Goal: Transaction & Acquisition: Book appointment/travel/reservation

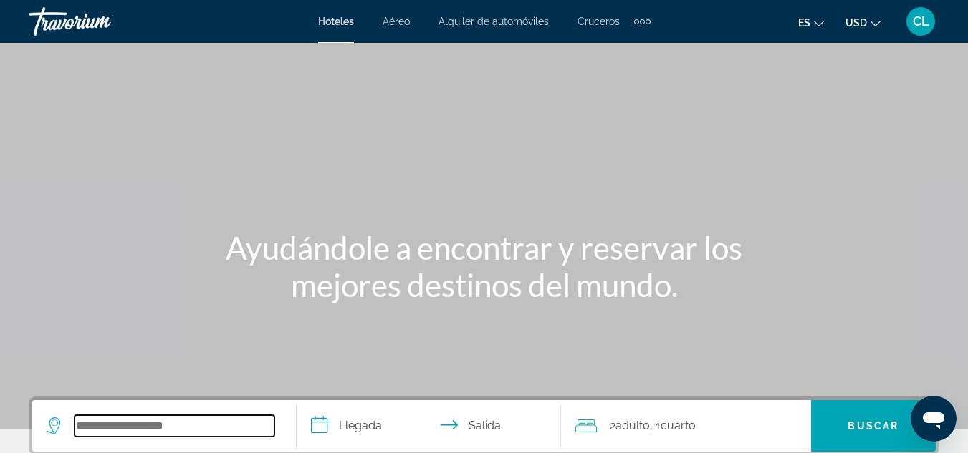
click at [165, 430] on input "Search hotel destination" at bounding box center [175, 425] width 200 height 21
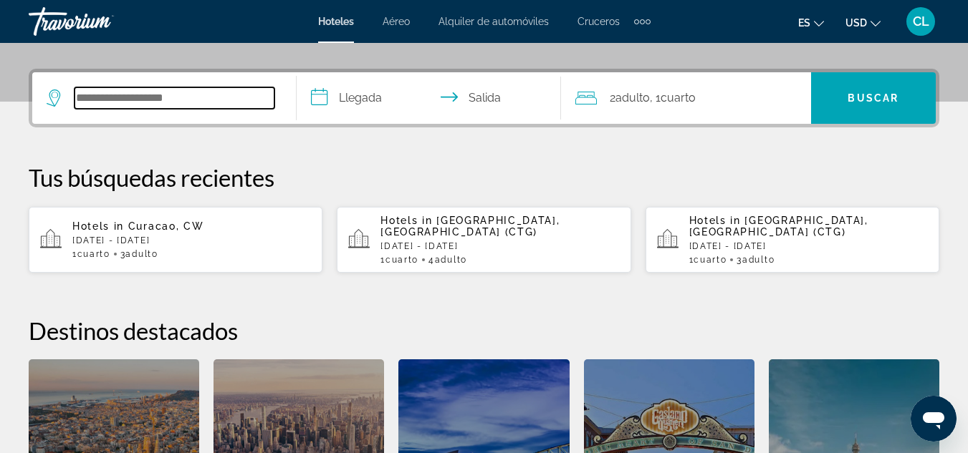
scroll to position [350, 0]
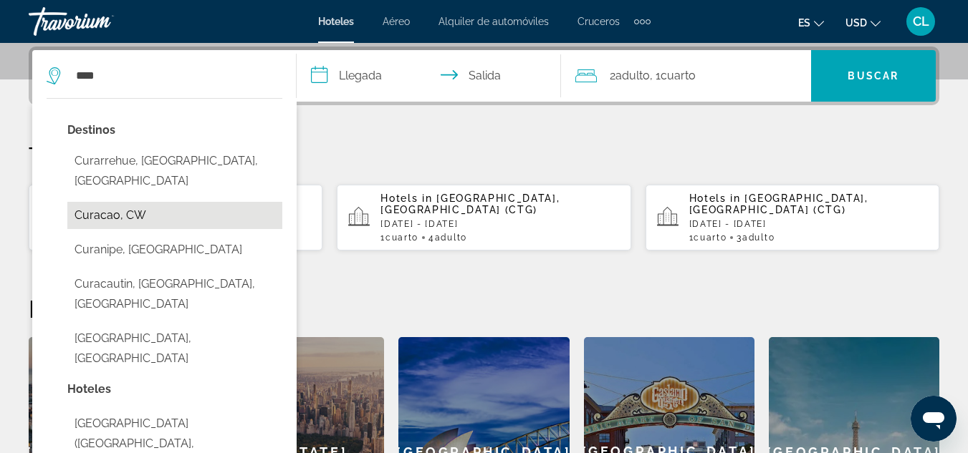
click at [128, 202] on button "Curacao, CW" at bounding box center [174, 215] width 215 height 27
type input "**********"
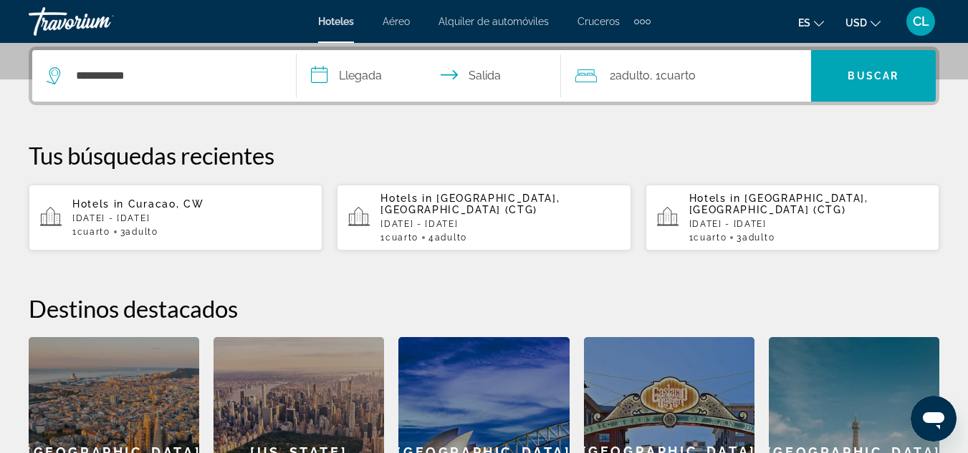
click at [350, 82] on input "**********" at bounding box center [432, 78] width 270 height 56
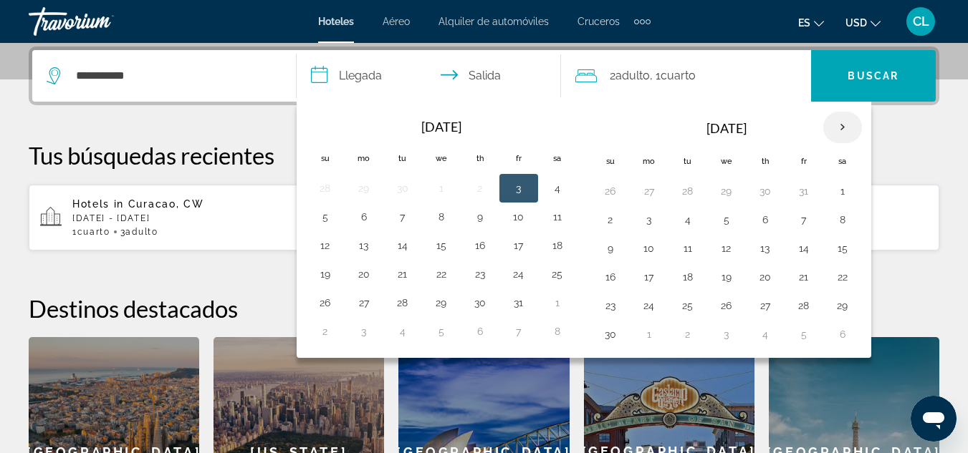
click at [844, 125] on th "Next month" at bounding box center [842, 128] width 39 height 32
click at [642, 278] on button "16" at bounding box center [649, 277] width 23 height 20
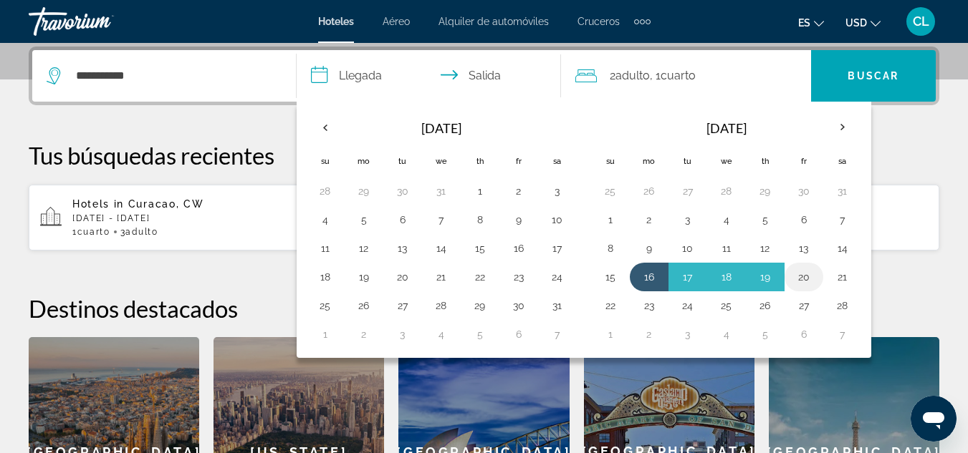
click at [804, 277] on button "20" at bounding box center [803, 277] width 23 height 20
type input "**********"
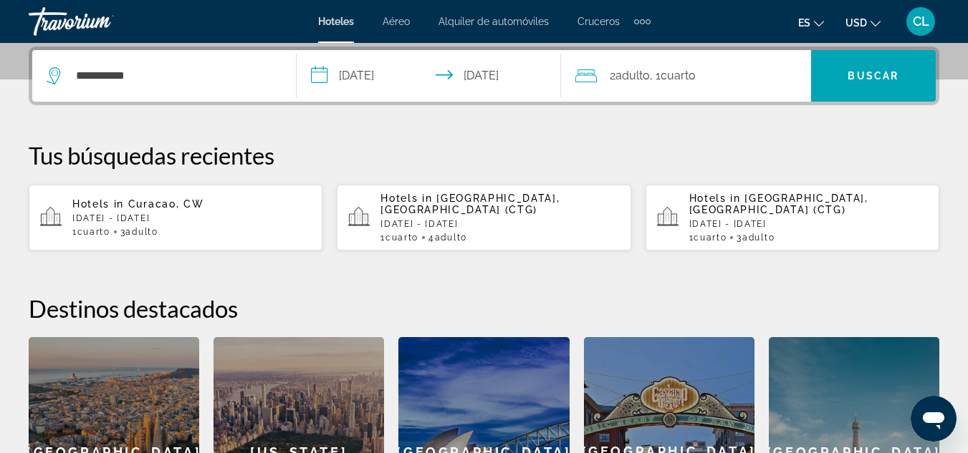
click at [643, 69] on span "Adulto" at bounding box center [632, 76] width 34 height 14
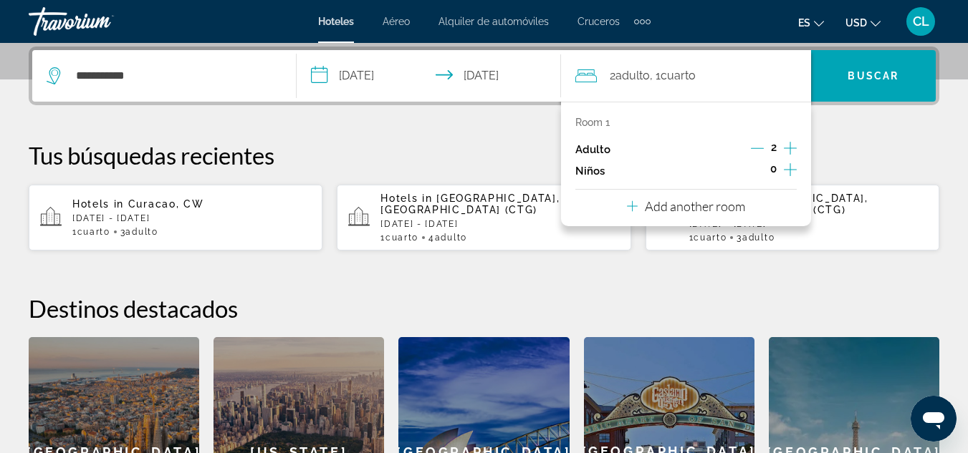
click at [789, 146] on icon "Increment adults" at bounding box center [790, 148] width 13 height 17
click at [880, 82] on span "Search" at bounding box center [873, 76] width 125 height 34
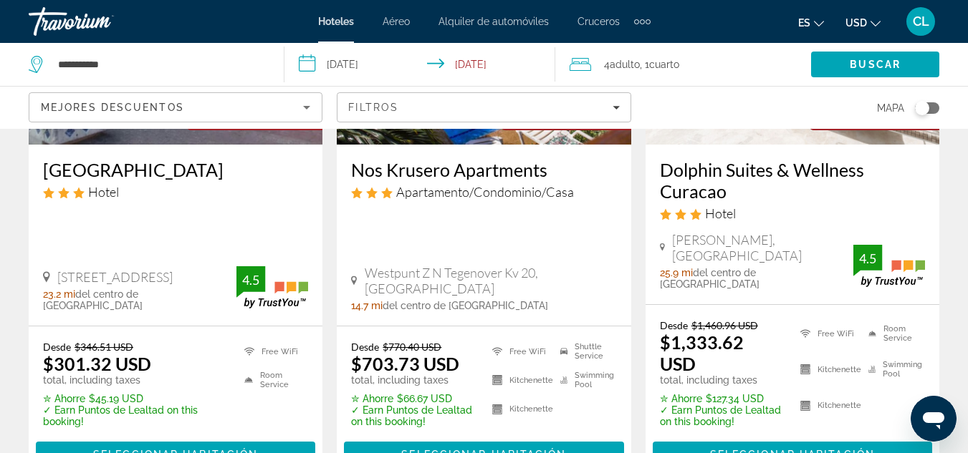
scroll to position [2143, 0]
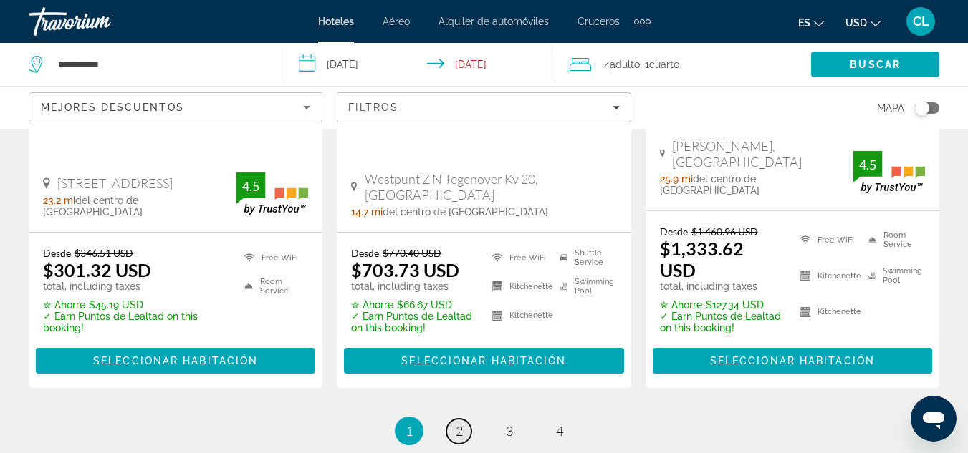
click at [465, 419] on link "page 2" at bounding box center [458, 431] width 25 height 25
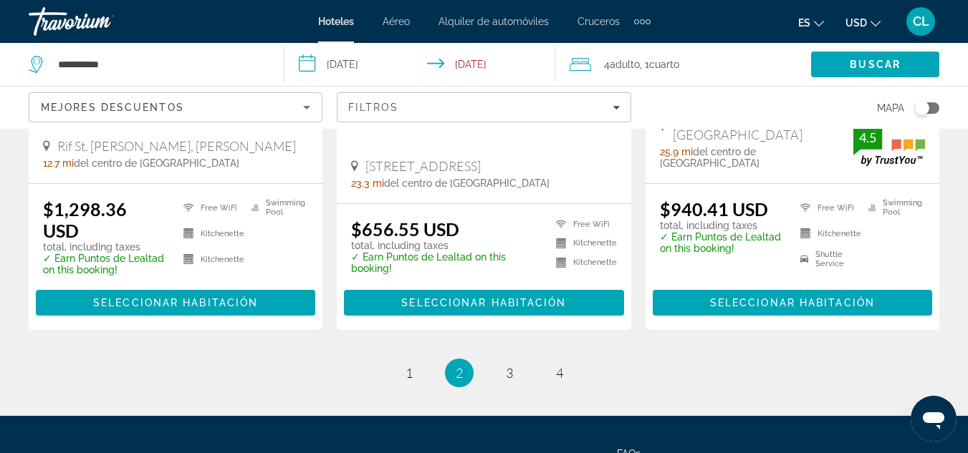
scroll to position [2072, 0]
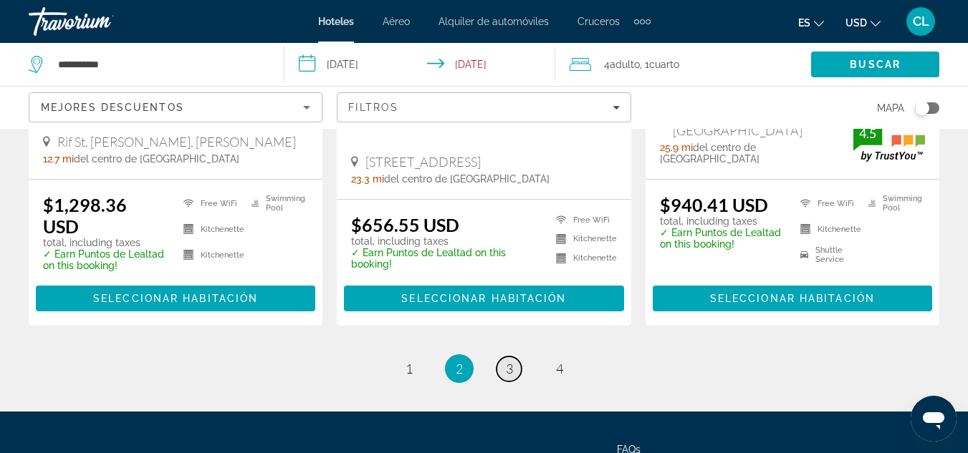
click at [508, 361] on span "3" at bounding box center [509, 369] width 7 height 16
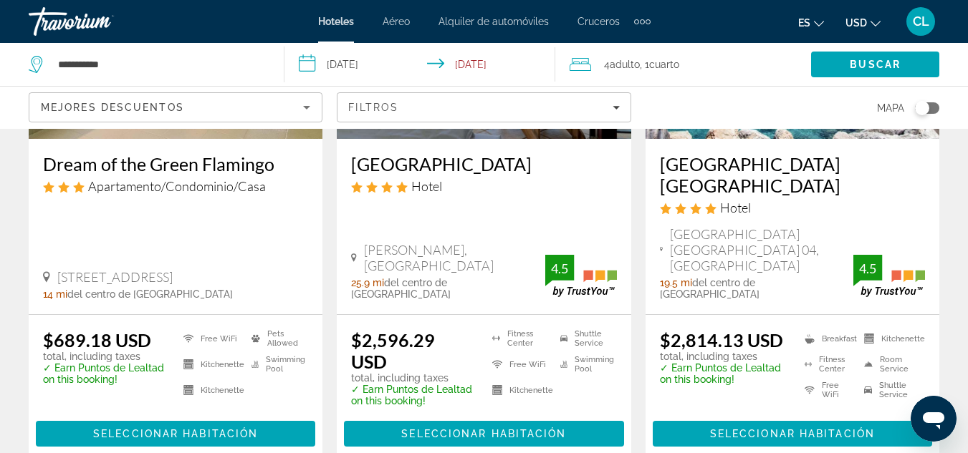
scroll to position [2124, 0]
